Goal: Task Accomplishment & Management: Use online tool/utility

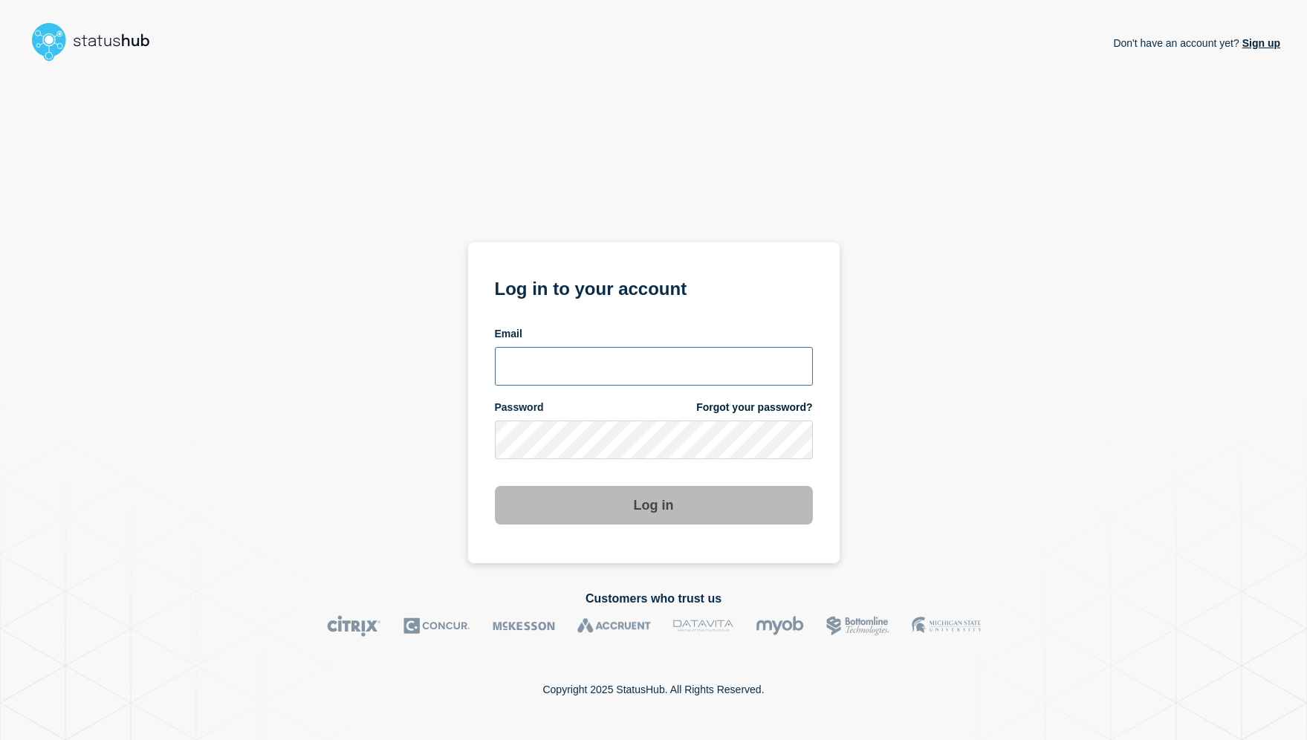
click at [603, 372] on input "email input" at bounding box center [654, 366] width 318 height 39
click at [0, 739] on com-1password-button at bounding box center [0, 740] width 0 height 0
click at [632, 373] on input "email input" at bounding box center [654, 366] width 318 height 39
type input "[PERSON_NAME][EMAIL_ADDRESS][DOMAIN_NAME]"
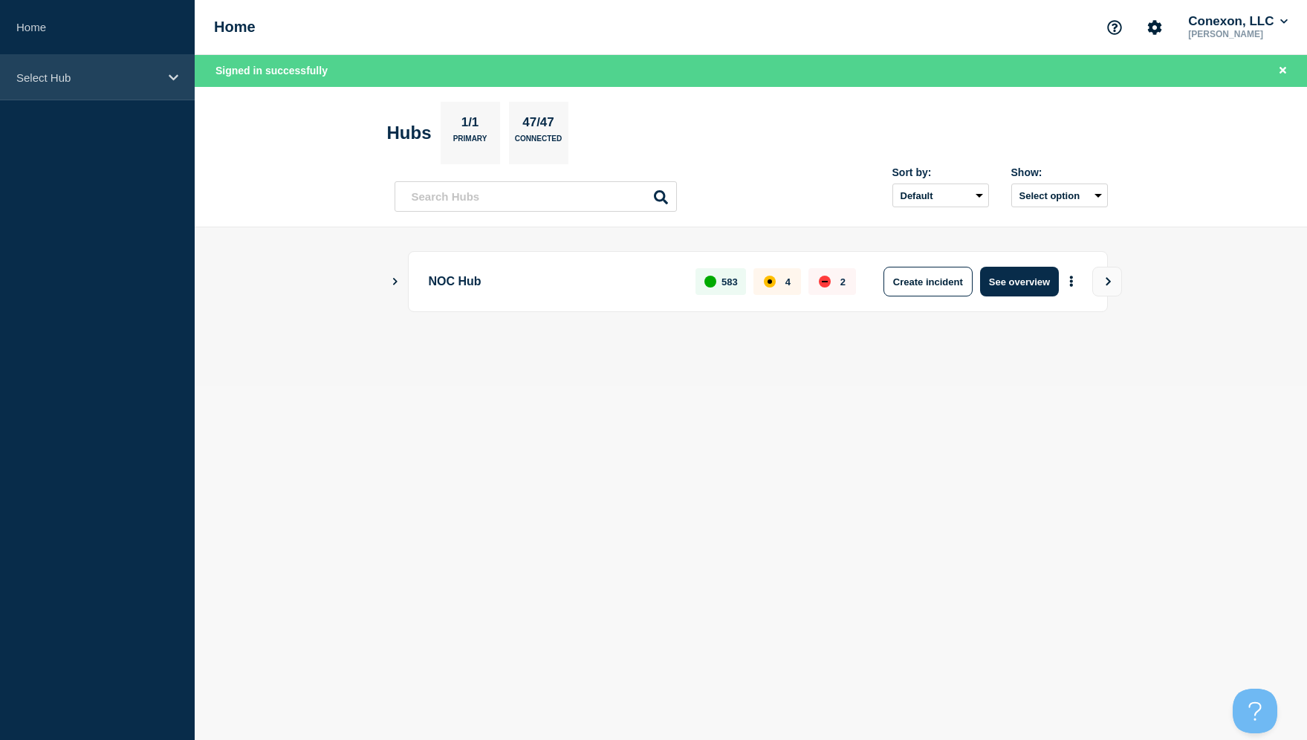
click at [82, 67] on div "Select Hub" at bounding box center [97, 77] width 195 height 45
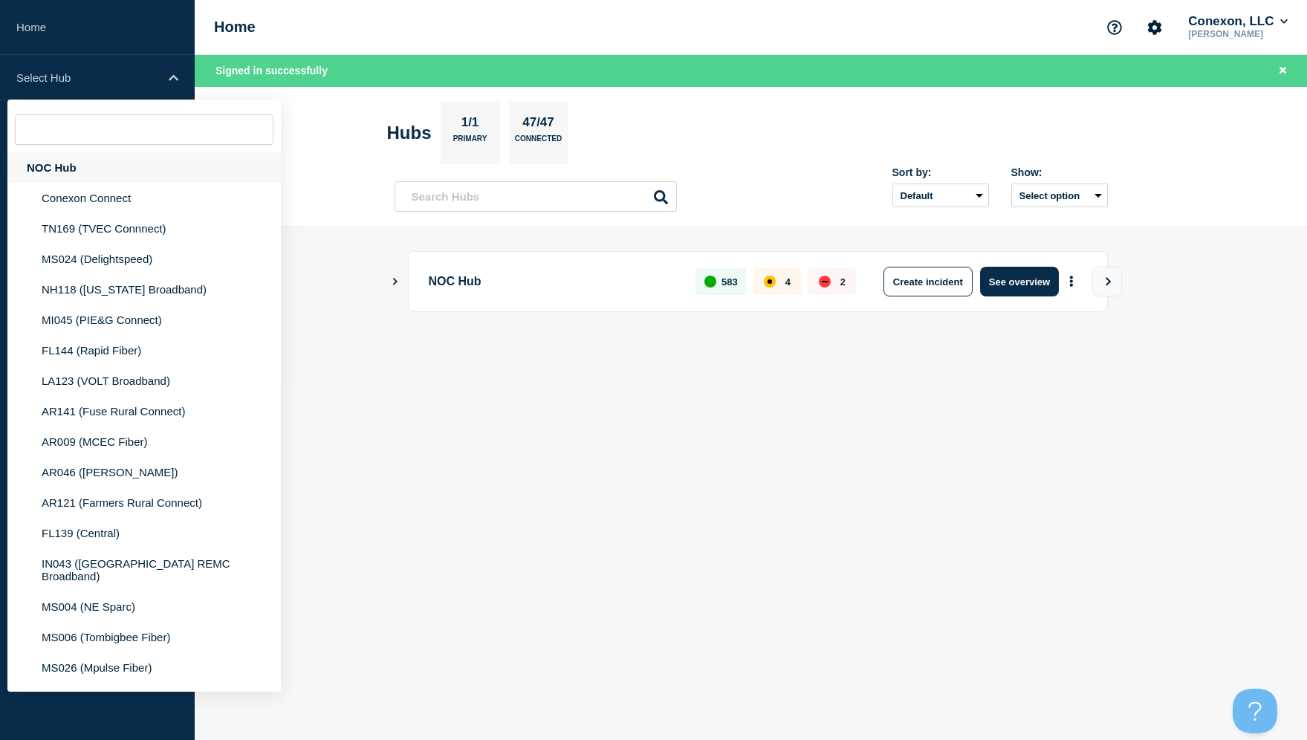
click at [74, 174] on div "NOC Hub" at bounding box center [143, 167] width 273 height 30
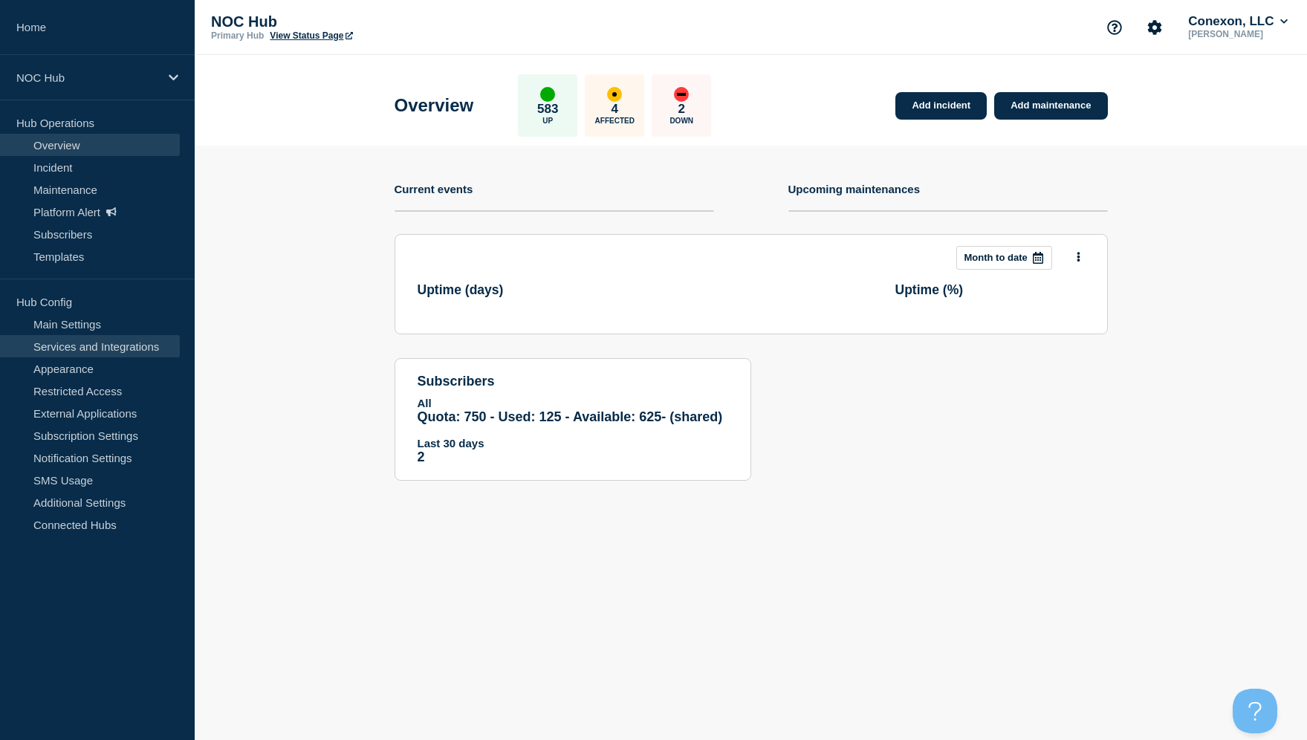
click at [103, 346] on link "Services and Integrations" at bounding box center [90, 346] width 180 height 22
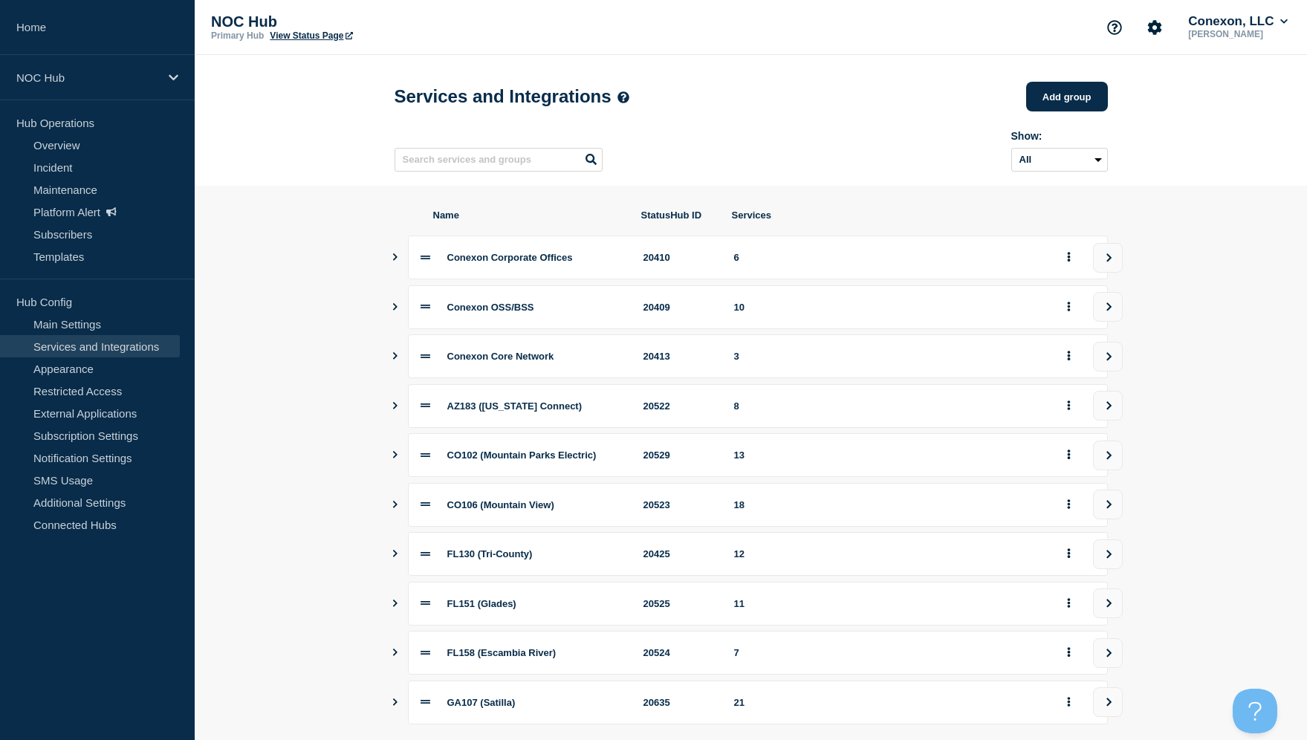
scroll to position [128, 0]
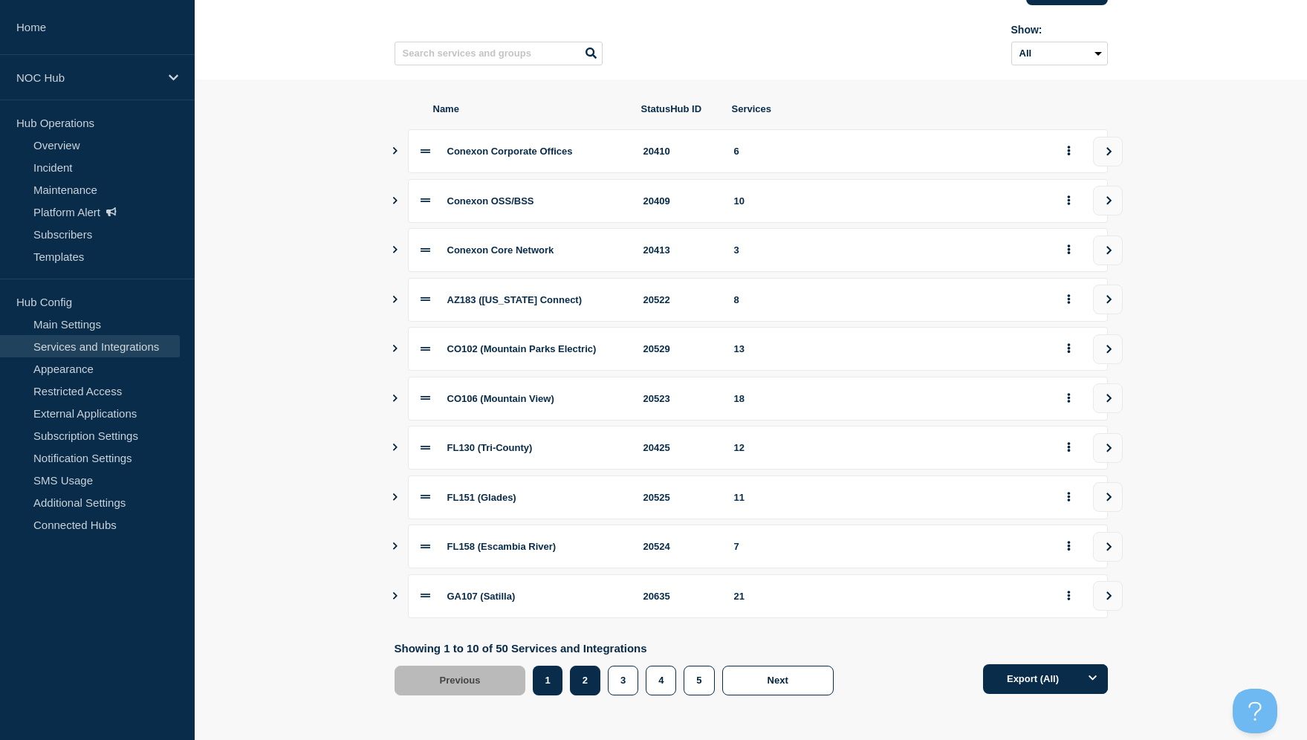
click at [586, 681] on button "2" at bounding box center [585, 681] width 30 height 30
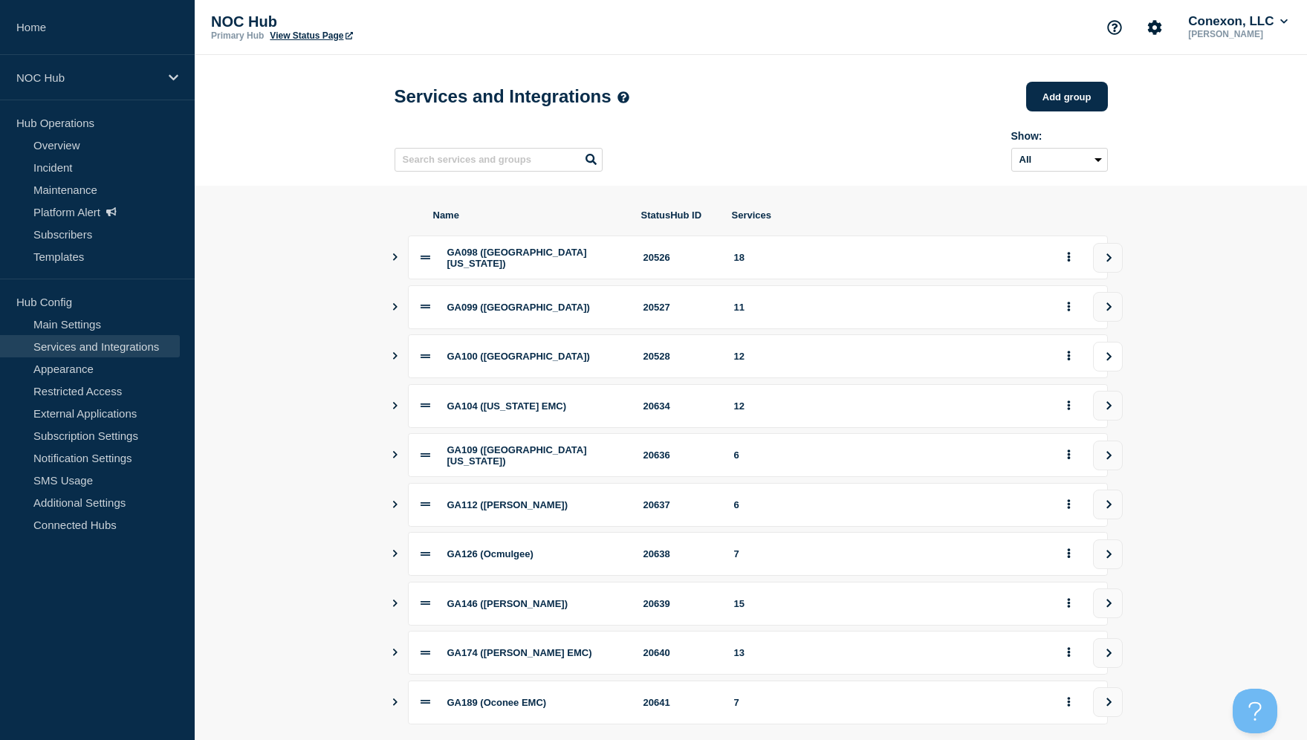
click at [1105, 360] on button "view group" at bounding box center [1108, 357] width 30 height 30
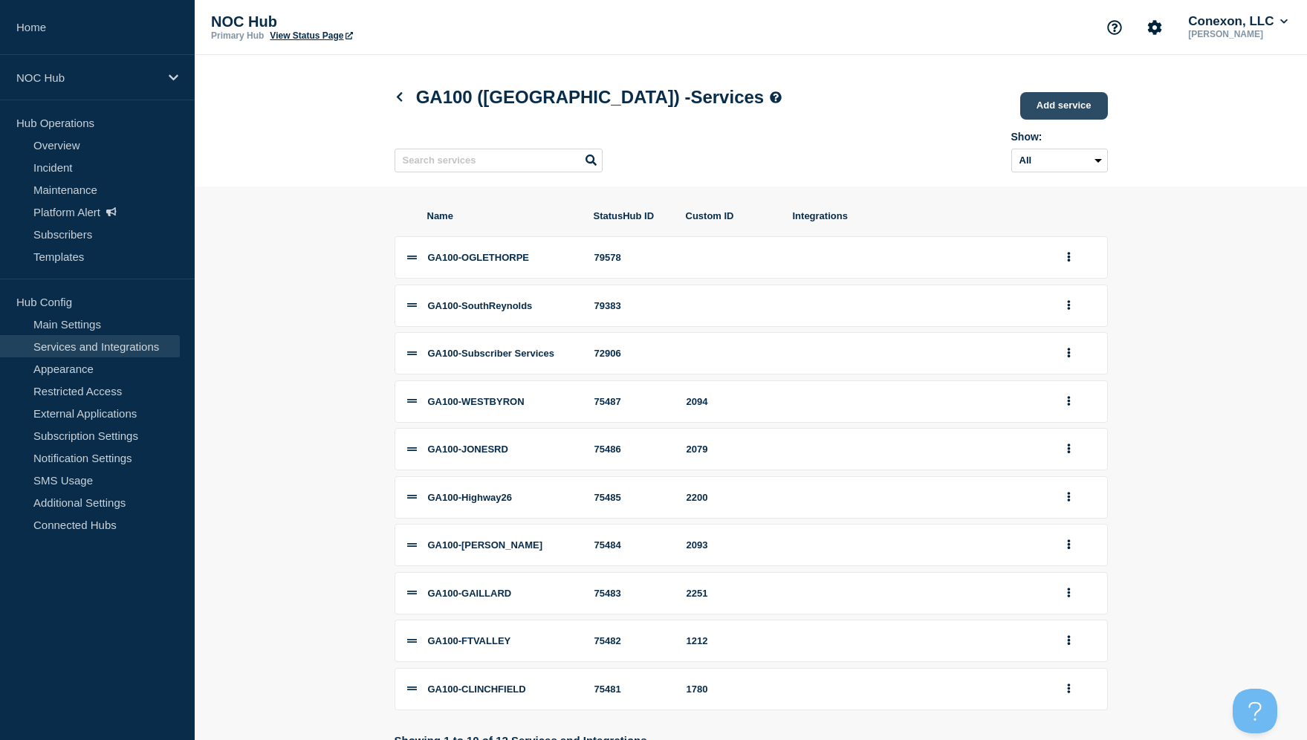
click at [1048, 113] on link "Add service" at bounding box center [1064, 105] width 88 height 27
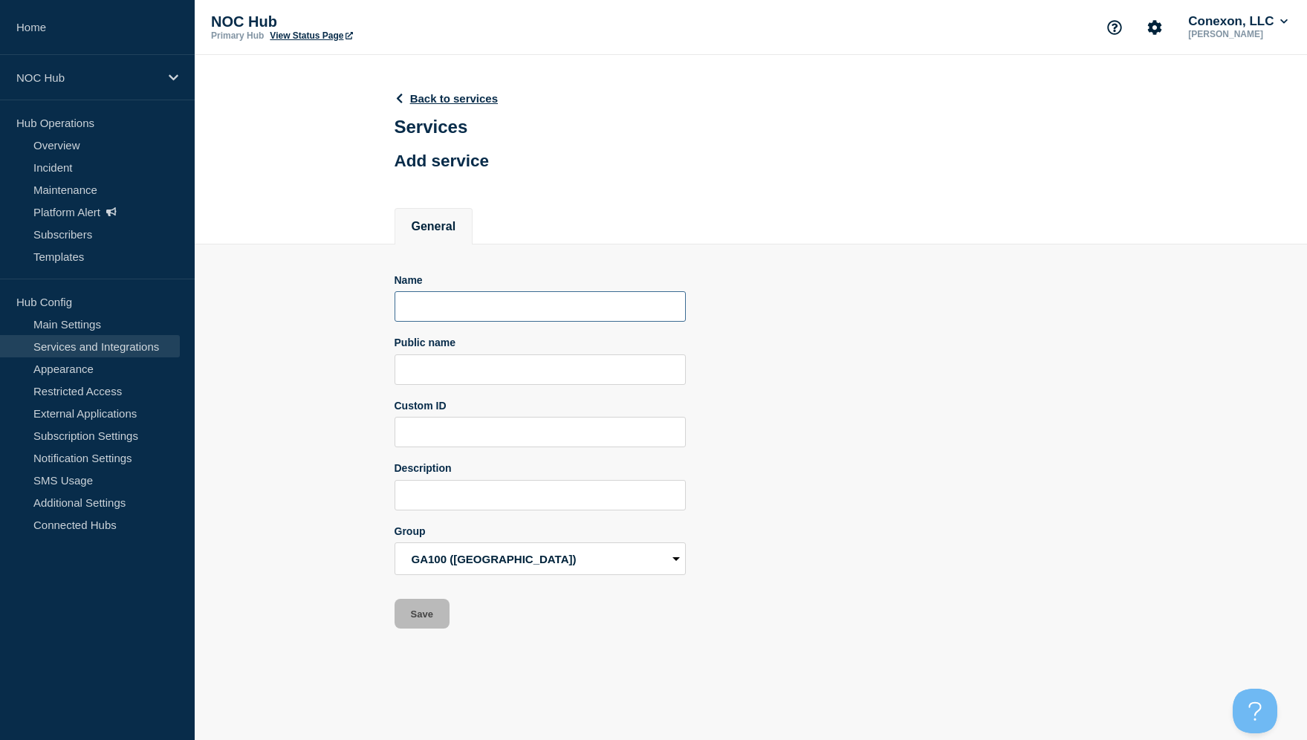
click at [525, 316] on input "Name" at bounding box center [540, 306] width 291 height 30
type input "GA100-Charing"
click at [886, 447] on div "Name GA100-Charing Public name Custom ID Description Group Conexon Corporate Of…" at bounding box center [751, 451] width 713 height 355
click at [573, 382] on input "Public name" at bounding box center [540, 369] width 291 height 30
type input "GA100-Charing"
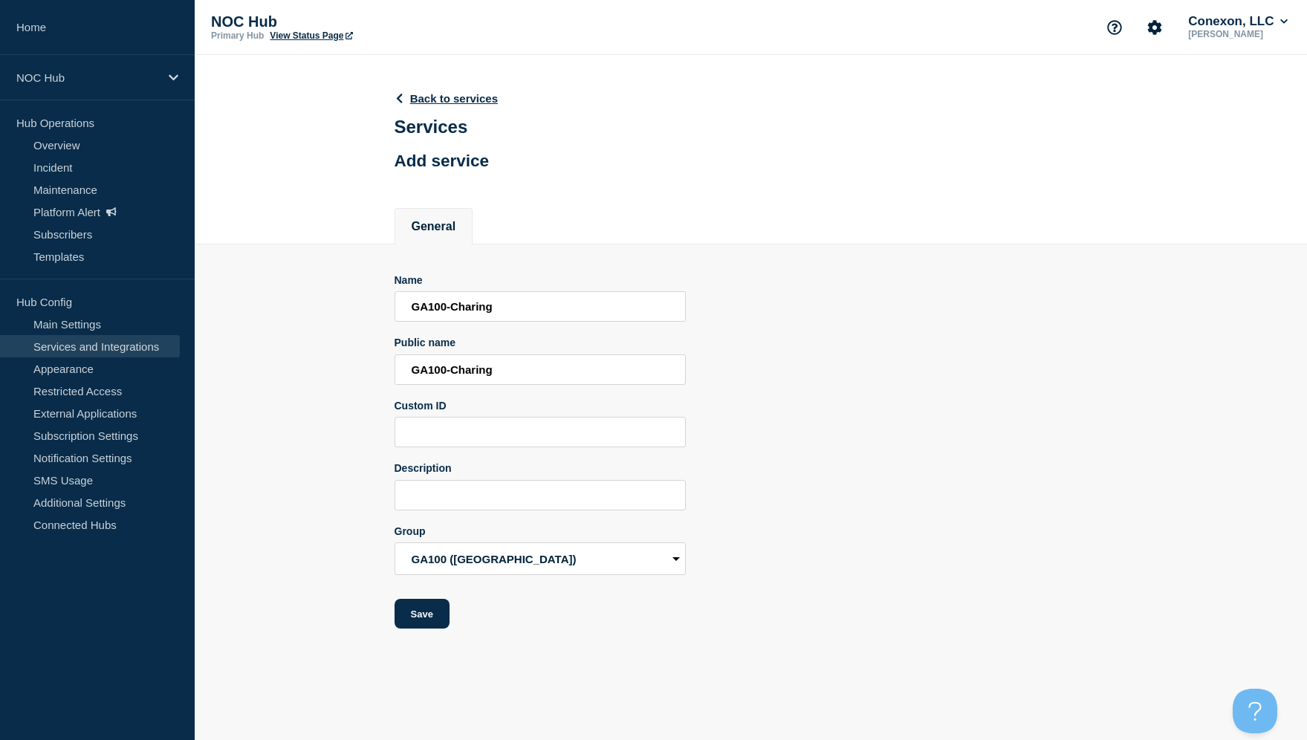
click at [982, 427] on div "Name GA100-Charing Public name GA100-Charing Custom ID Description Group Conexo…" at bounding box center [751, 451] width 713 height 355
click at [433, 447] on input "Custom ID" at bounding box center [540, 432] width 291 height 30
paste input "2426"
click at [409, 447] on input "2426" at bounding box center [540, 432] width 291 height 30
type input "2426"
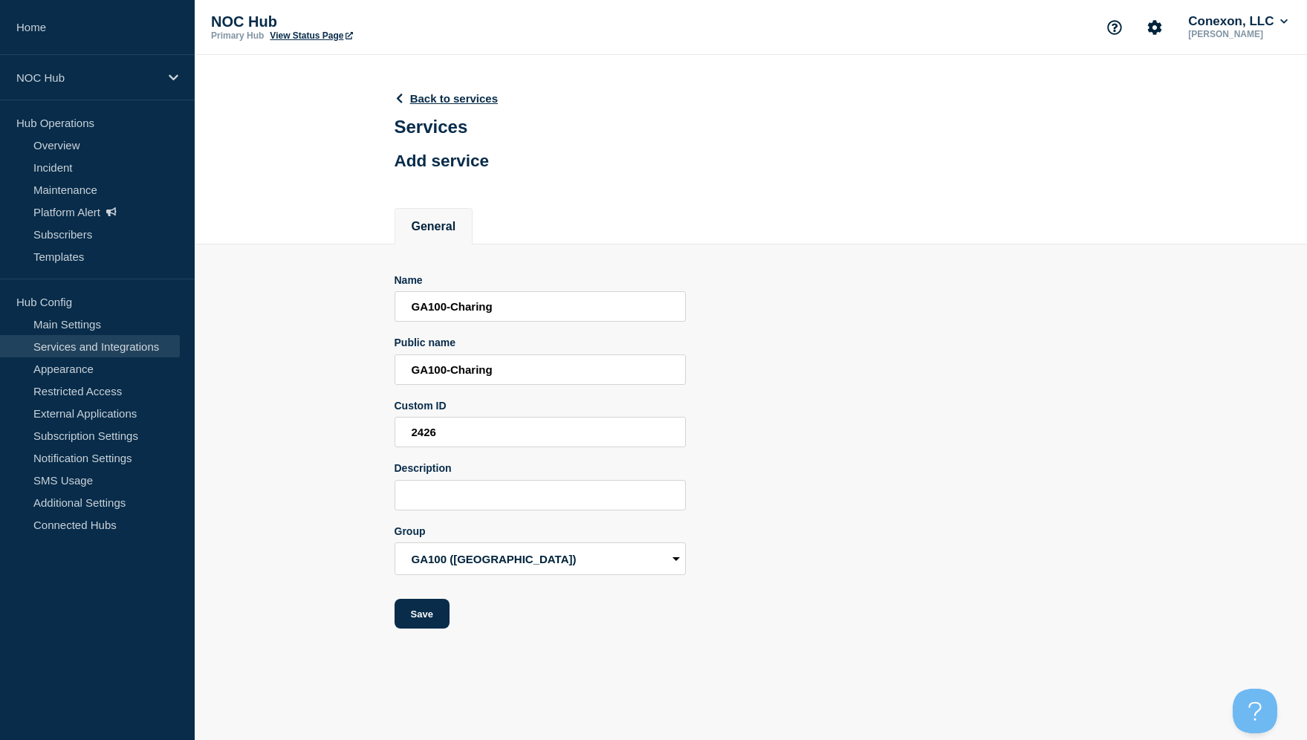
click at [918, 481] on div "Name GA100-Charing Public name GA100-Charing Custom ID 2426 Description Group C…" at bounding box center [751, 451] width 713 height 355
click at [429, 629] on button "Save" at bounding box center [422, 614] width 55 height 30
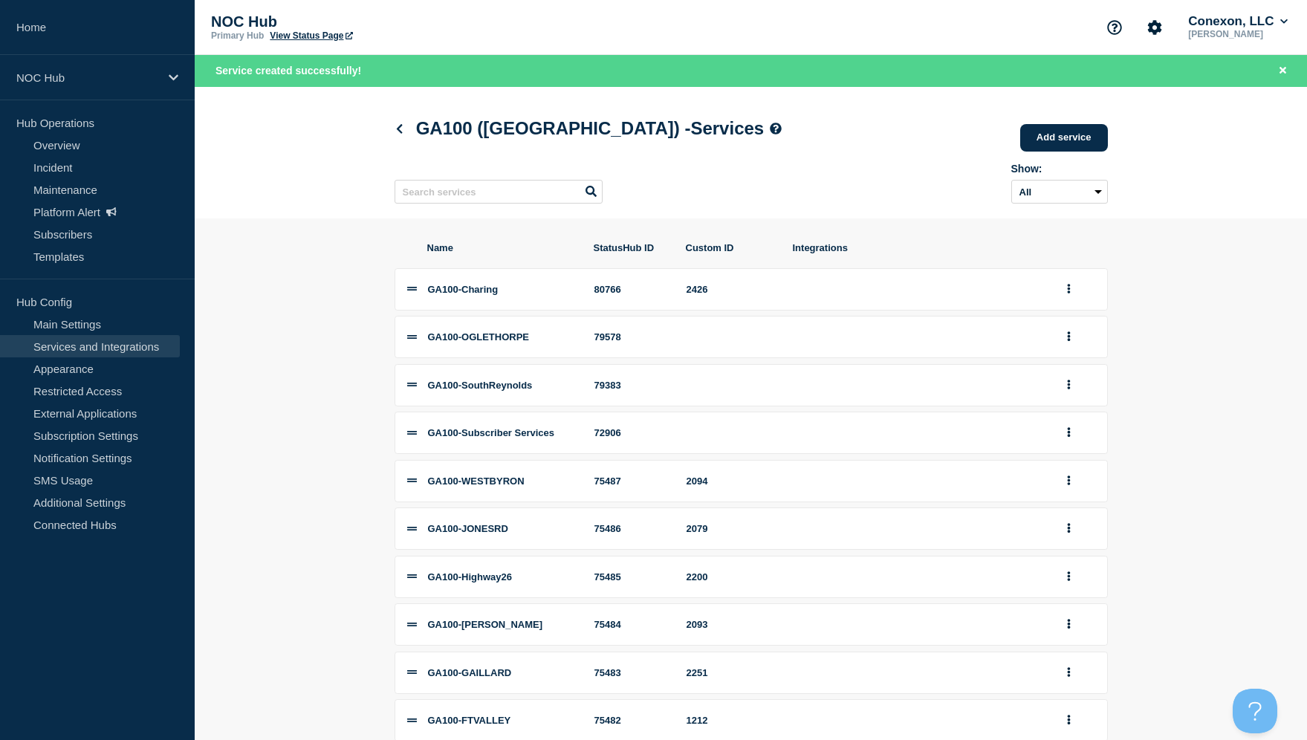
click at [614, 295] on div "80766" at bounding box center [631, 289] width 74 height 11
copy div "80766"
click at [395, 129] on icon at bounding box center [399, 129] width 11 height 10
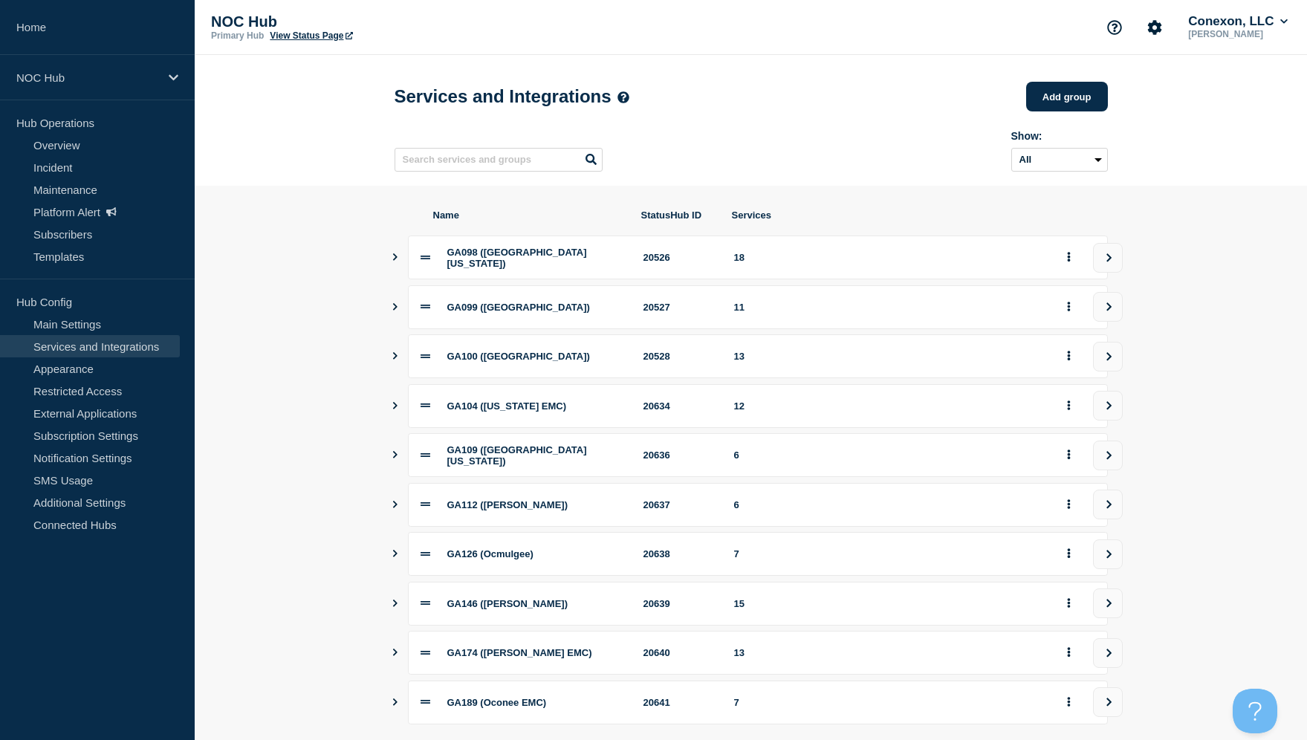
click at [655, 362] on div "20528" at bounding box center [679, 356] width 73 height 11
copy div "20528"
click at [1106, 361] on icon "view group" at bounding box center [1109, 356] width 10 height 9
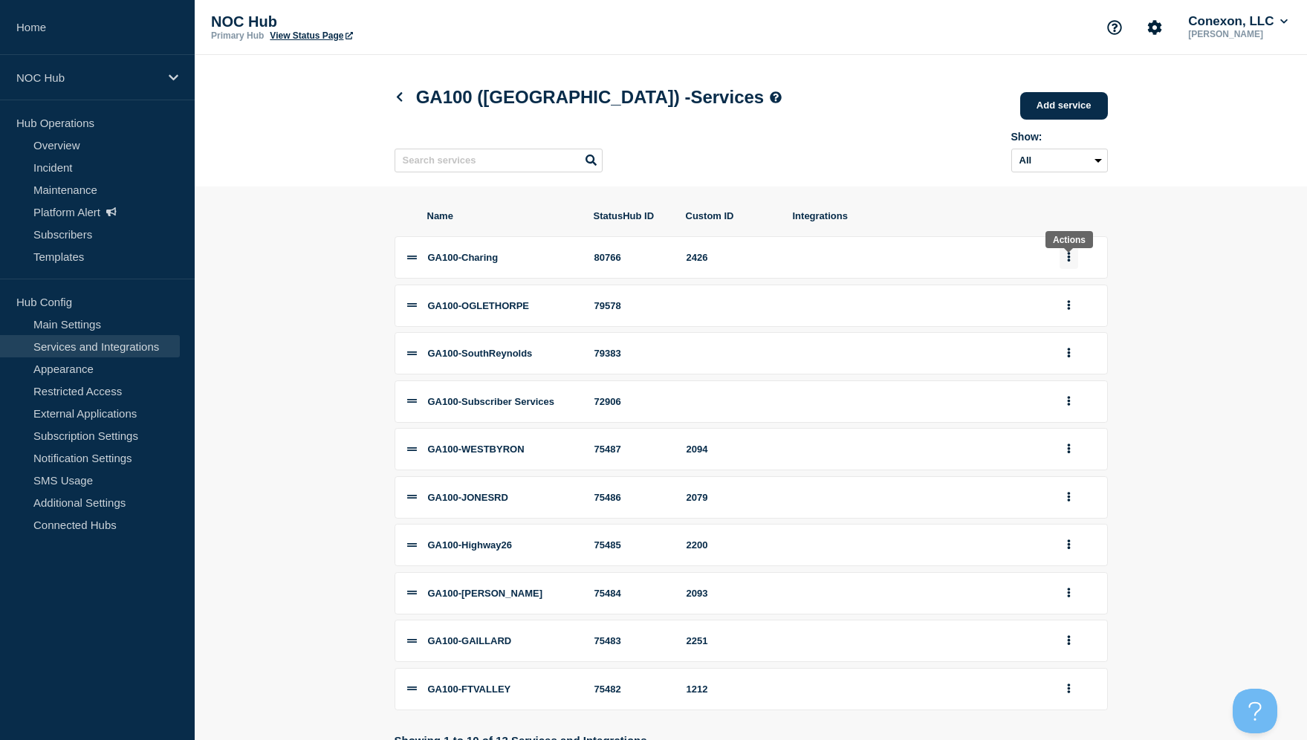
click at [1067, 262] on icon "group actions" at bounding box center [1069, 257] width 4 height 10
click at [1063, 296] on button "Edit" at bounding box center [1077, 287] width 74 height 23
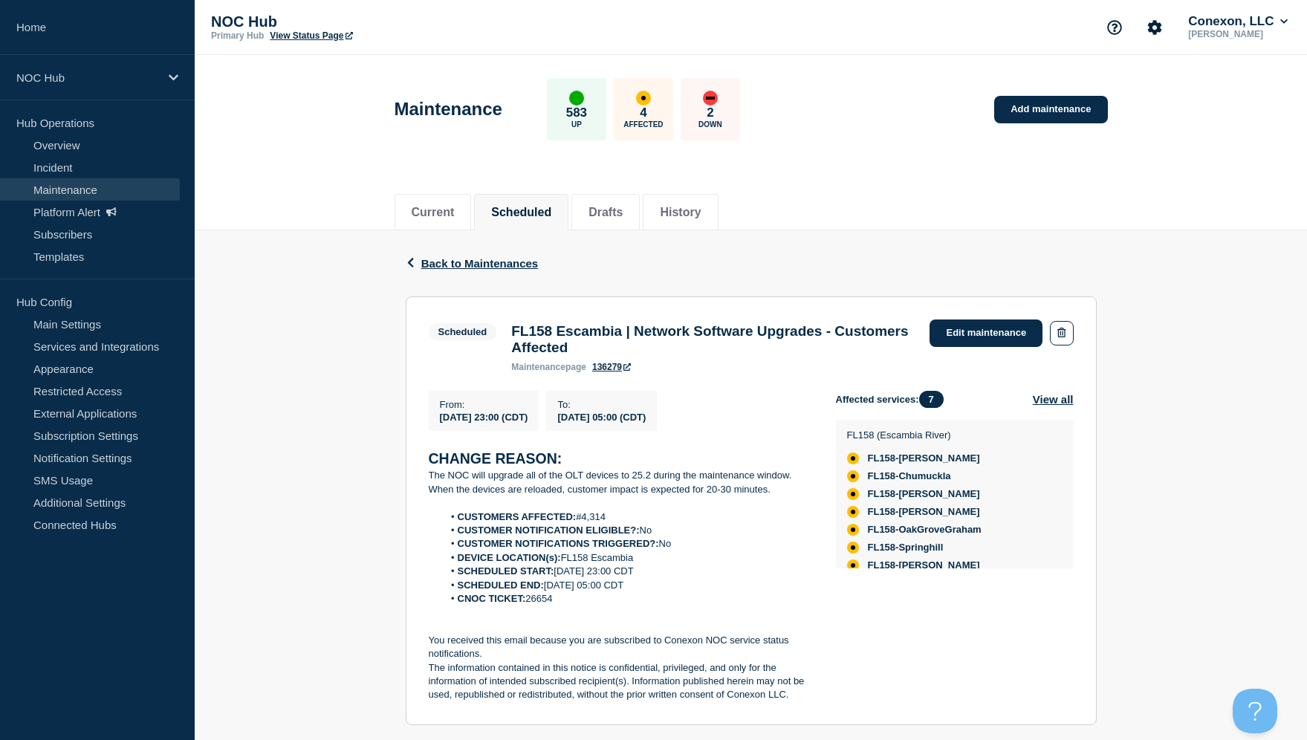
scroll to position [4, 0]
